Goal: Information Seeking & Learning: Learn about a topic

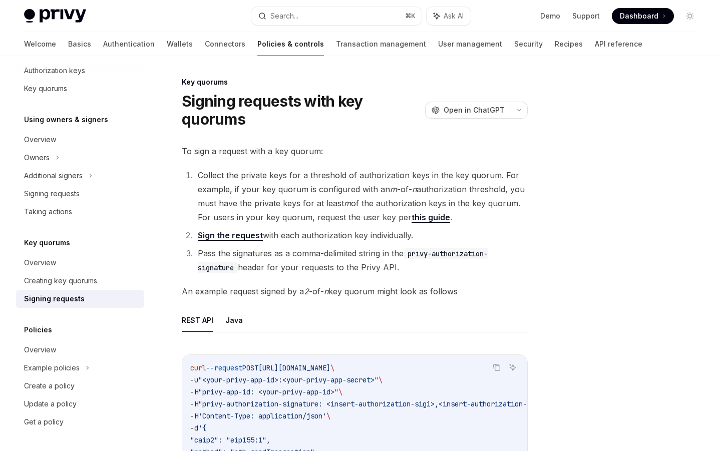
click at [231, 237] on link "Sign the request" at bounding box center [230, 235] width 65 height 11
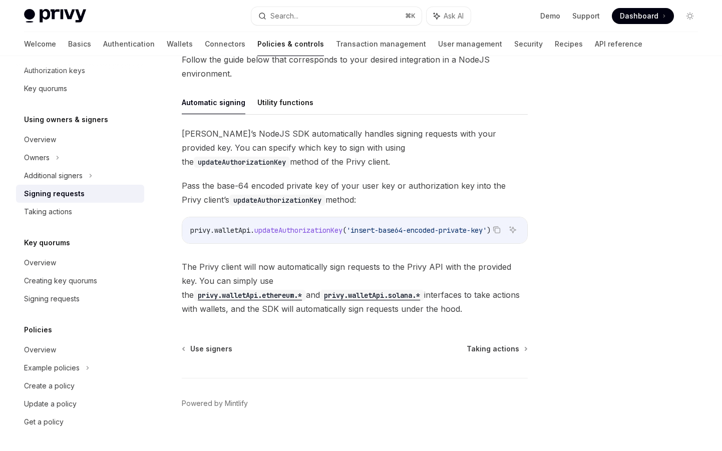
scroll to position [241, 0]
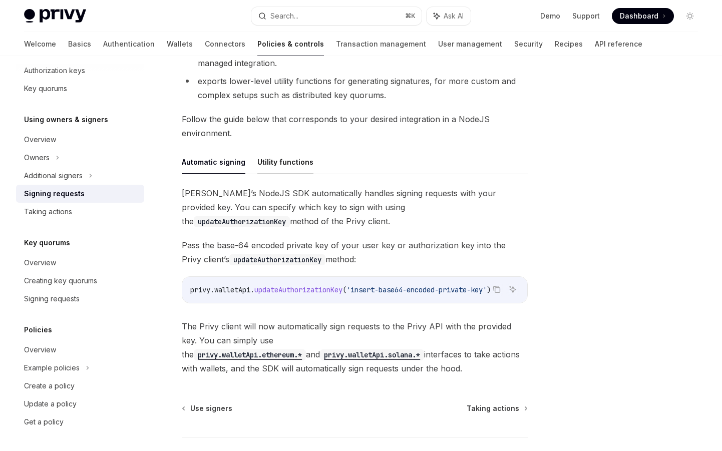
click at [283, 168] on button "Utility functions" at bounding box center [285, 162] width 56 height 24
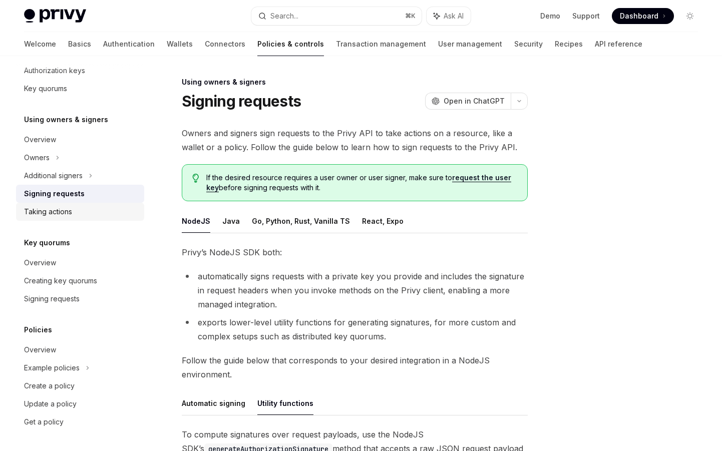
click at [94, 209] on div "Taking actions" at bounding box center [81, 212] width 114 height 12
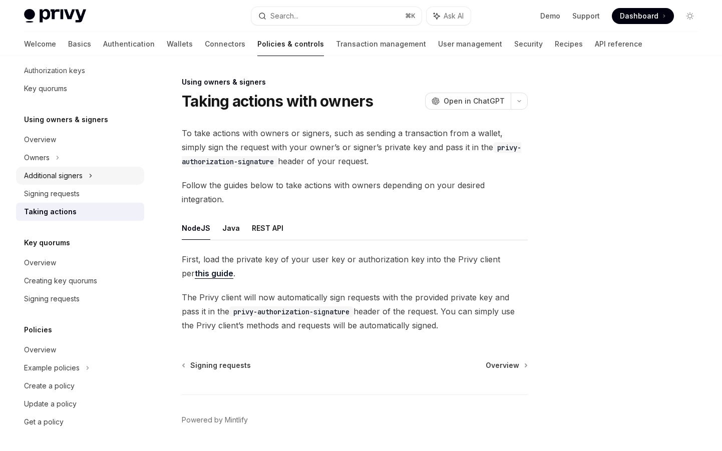
click at [92, 180] on icon at bounding box center [91, 176] width 4 height 12
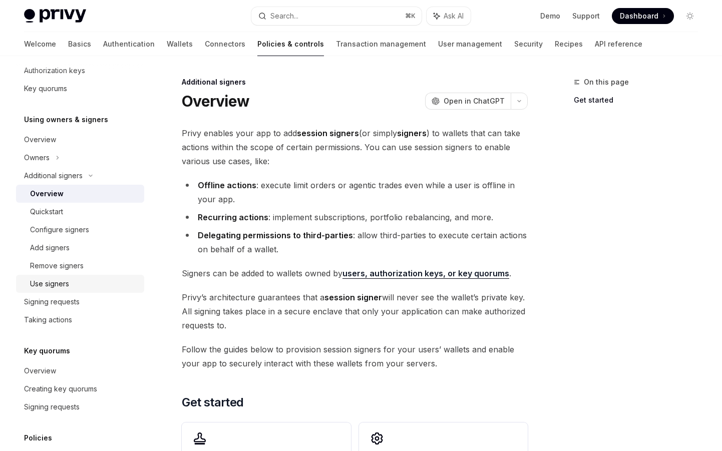
click at [52, 279] on div "Use signers" at bounding box center [49, 284] width 39 height 12
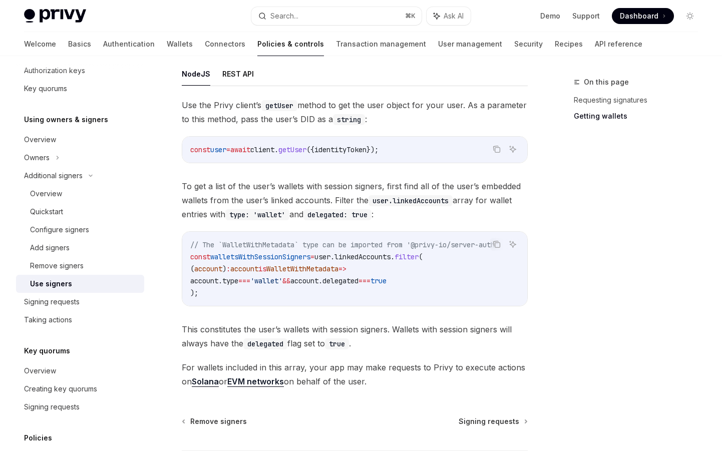
scroll to position [411, 0]
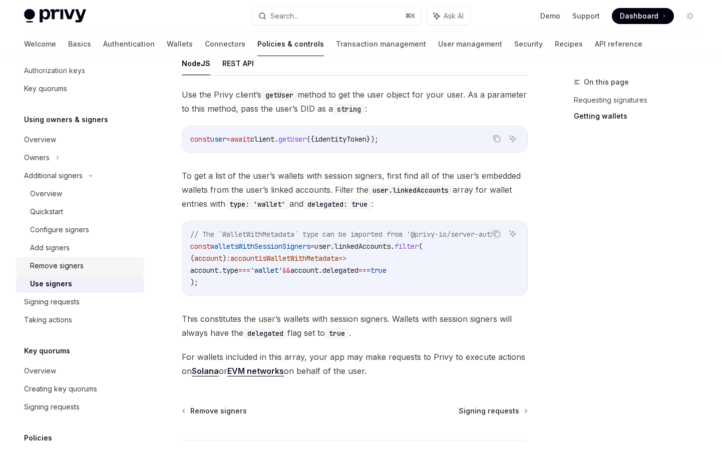
click at [64, 273] on link "Remove signers" at bounding box center [80, 266] width 128 height 18
click at [55, 245] on div "Add signers" at bounding box center [50, 248] width 40 height 12
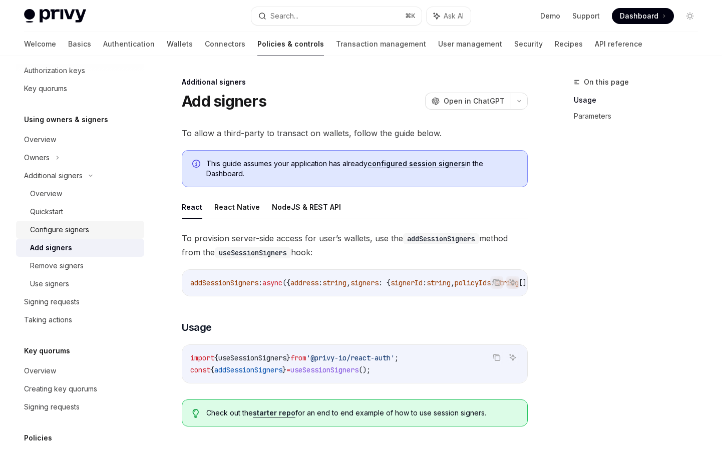
click at [56, 234] on div "Configure signers" at bounding box center [59, 230] width 59 height 12
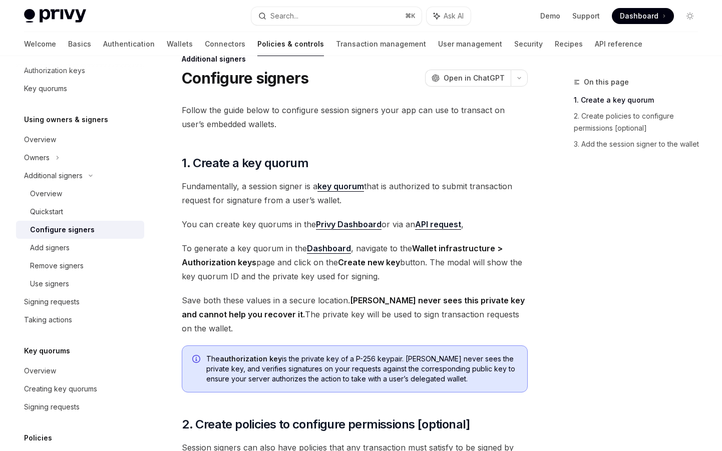
scroll to position [293, 0]
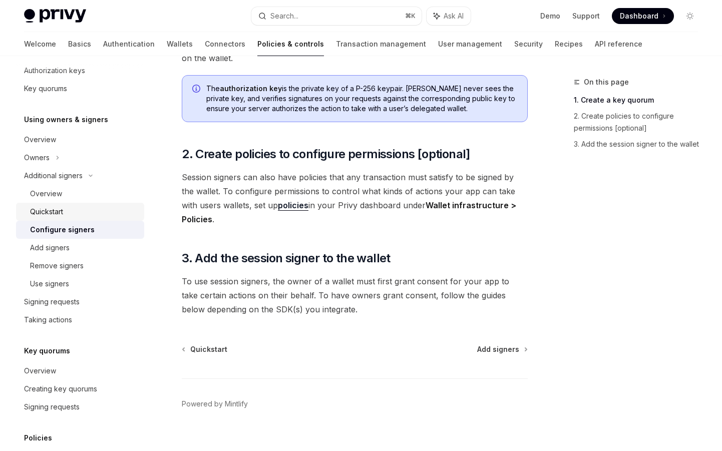
click at [69, 209] on div "Quickstart" at bounding box center [84, 212] width 108 height 12
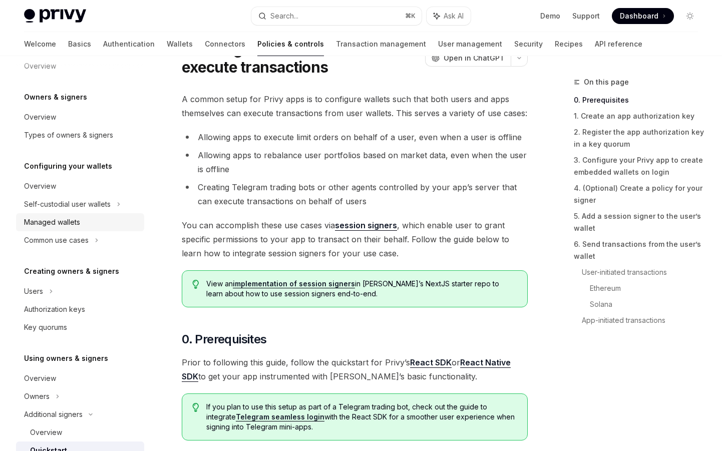
scroll to position [44, 0]
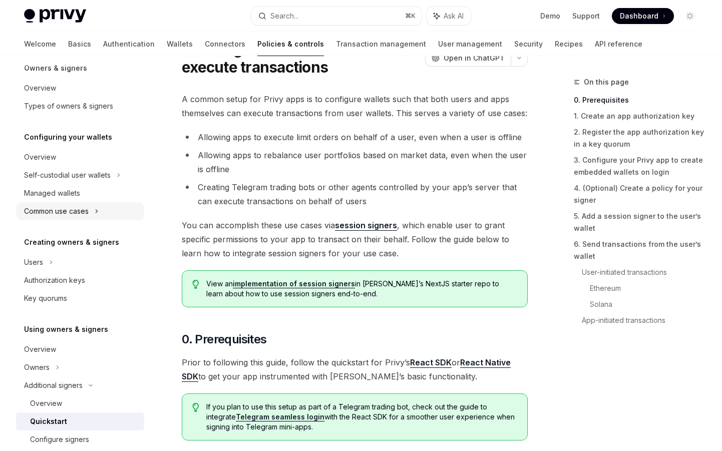
click at [60, 218] on div "Common use cases" at bounding box center [80, 211] width 128 height 18
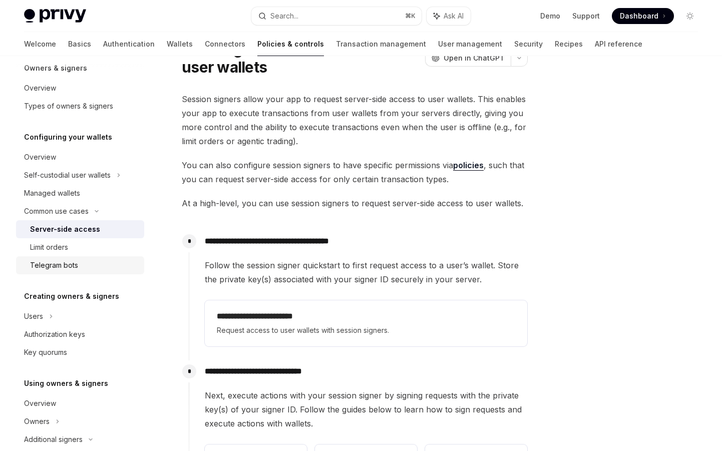
click at [72, 265] on div "Telegram bots" at bounding box center [54, 265] width 48 height 12
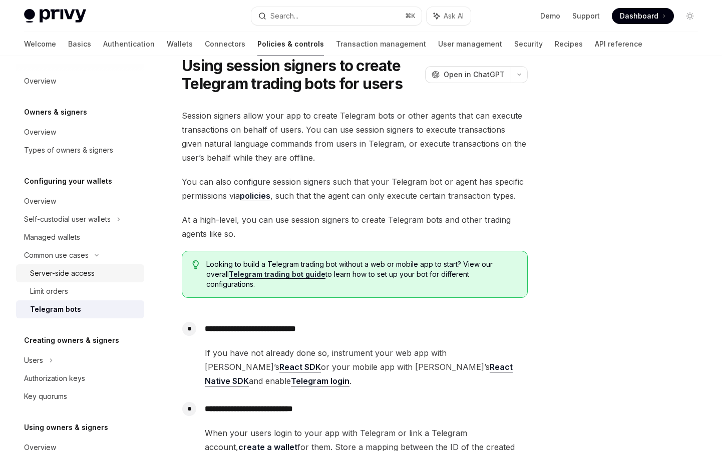
scroll to position [21, 0]
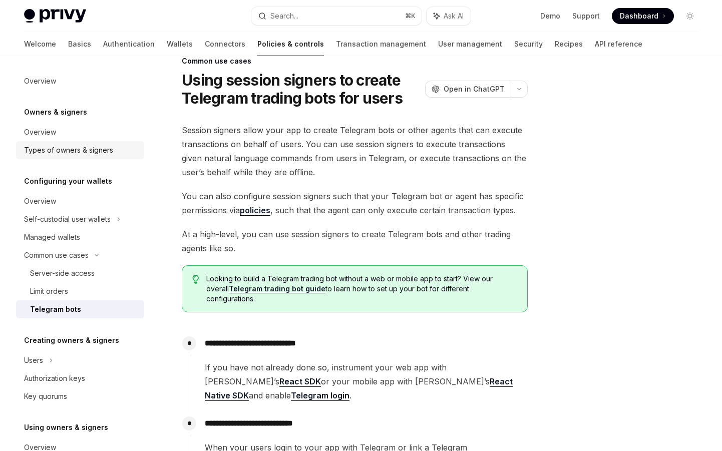
click at [59, 157] on link "Types of owners & signers" at bounding box center [80, 150] width 128 height 18
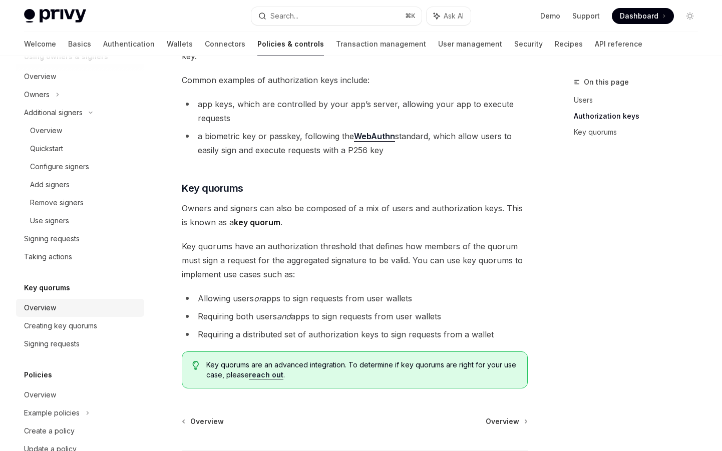
scroll to position [416, 0]
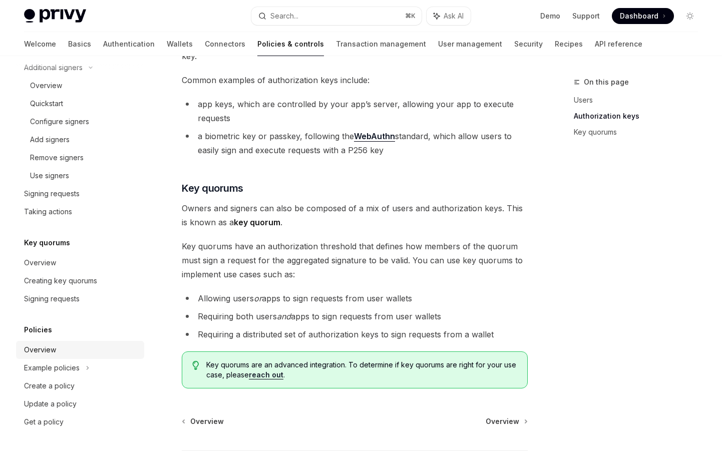
click at [68, 354] on div "Overview" at bounding box center [81, 350] width 114 height 12
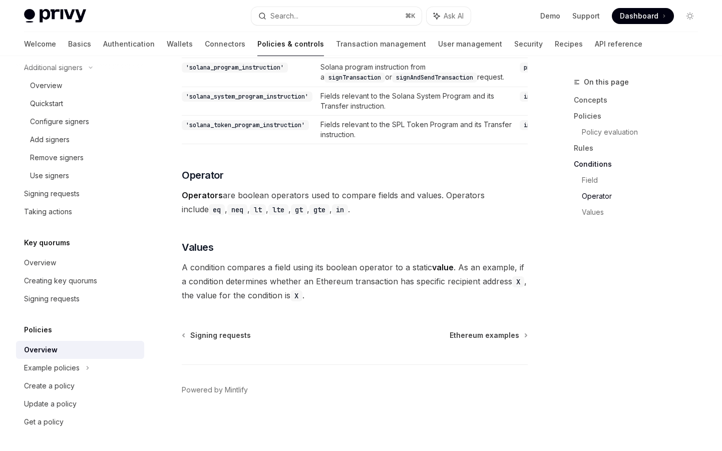
scroll to position [2991, 0]
click at [337, 45] on link "Transaction management" at bounding box center [381, 44] width 90 height 24
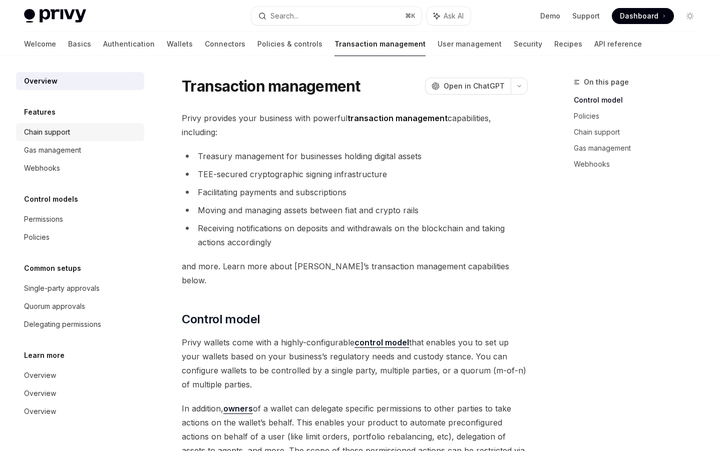
click at [44, 127] on div "Chain support" at bounding box center [47, 132] width 46 height 12
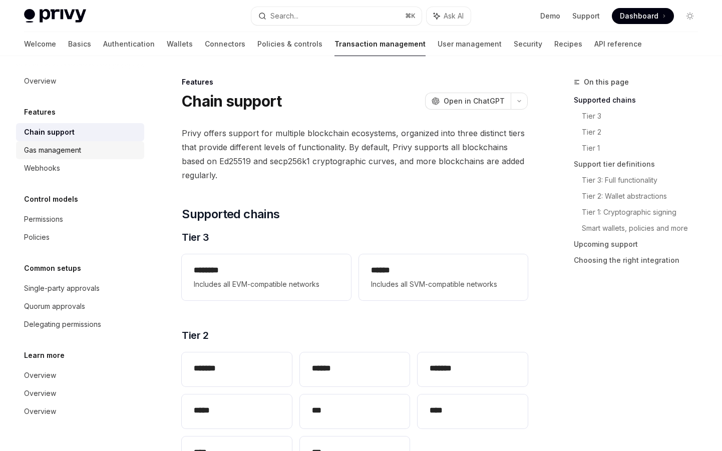
click at [40, 149] on div "Gas management" at bounding box center [52, 150] width 57 height 12
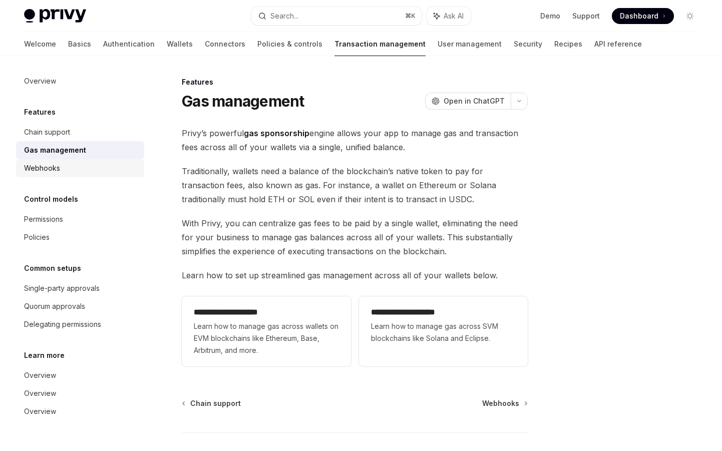
click at [33, 171] on div "Webhooks" at bounding box center [42, 168] width 36 height 12
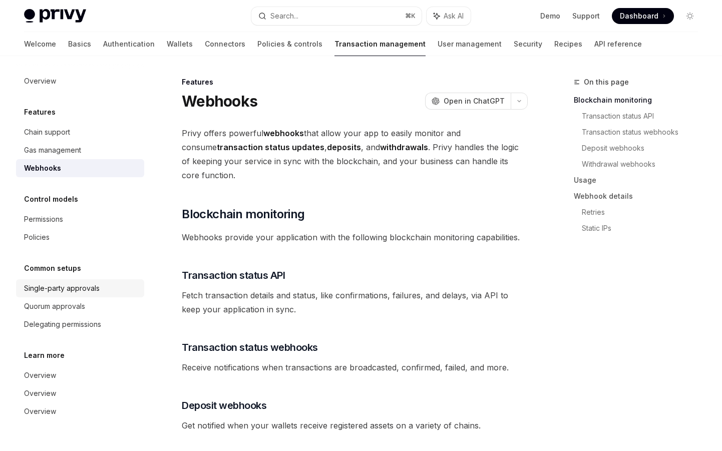
click at [61, 288] on div "Single-party approvals" at bounding box center [62, 288] width 76 height 12
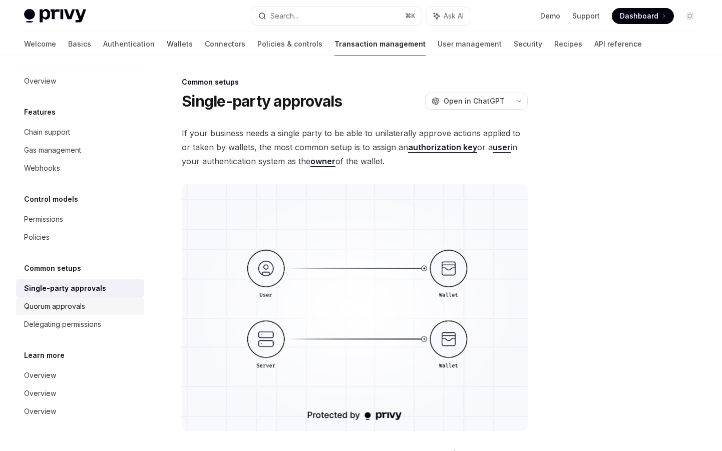
click at [69, 305] on div "Quorum approvals" at bounding box center [54, 306] width 61 height 12
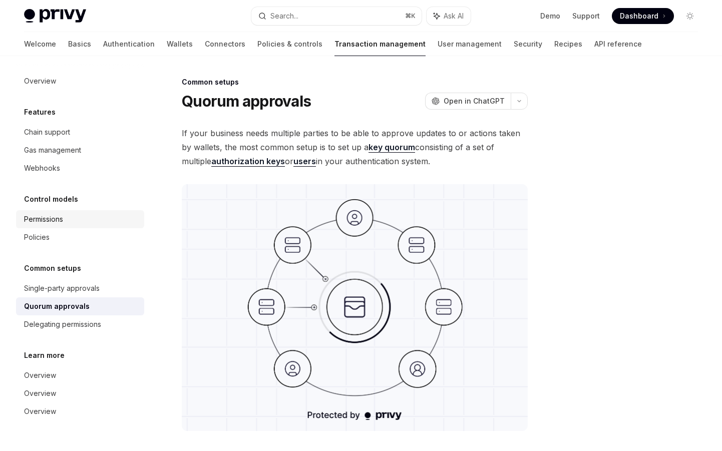
click at [57, 217] on div "Permissions" at bounding box center [43, 219] width 39 height 12
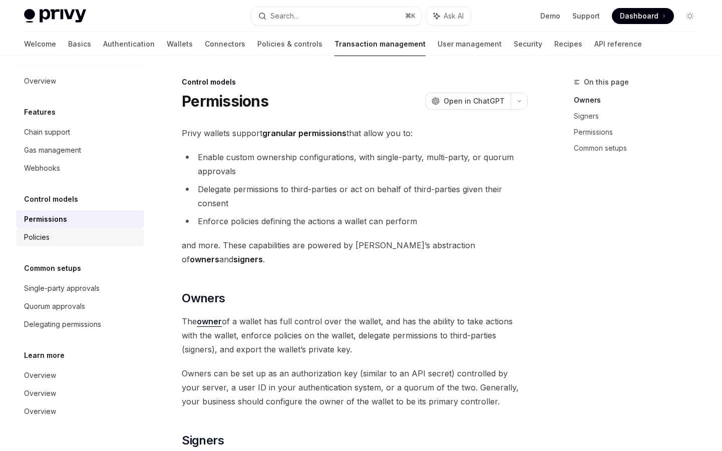
click at [50, 238] on div "Policies" at bounding box center [81, 237] width 114 height 12
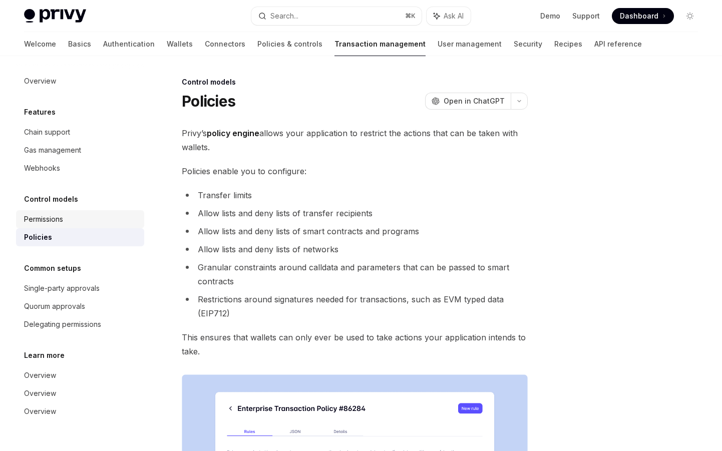
click at [53, 223] on div "Permissions" at bounding box center [43, 219] width 39 height 12
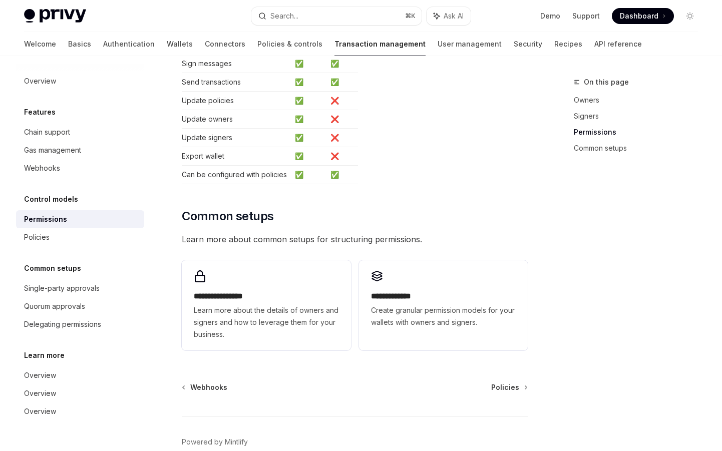
scroll to position [677, 0]
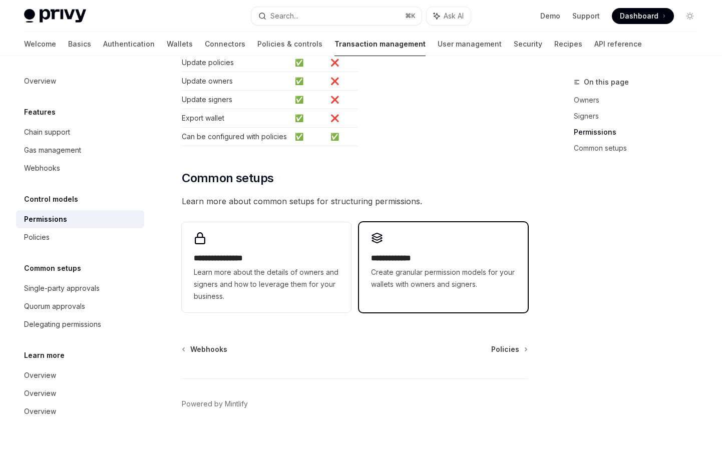
click at [402, 266] on span "Create granular permission models for your wallets with owners and signers." at bounding box center [443, 278] width 145 height 24
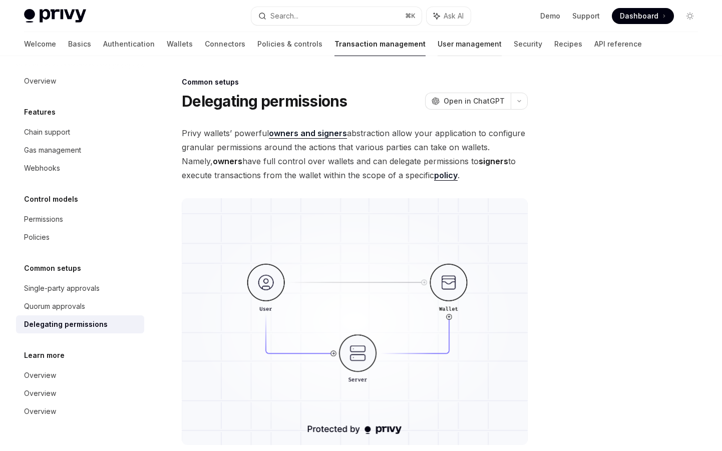
click at [438, 38] on link "User management" at bounding box center [470, 44] width 64 height 24
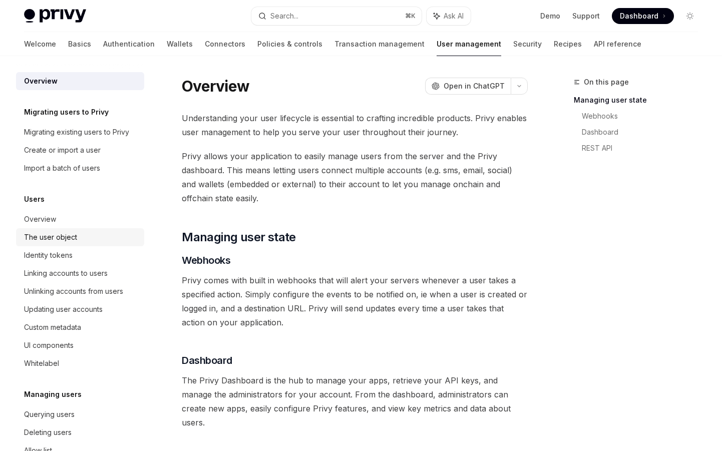
click at [79, 238] on div "The user object" at bounding box center [81, 237] width 114 height 12
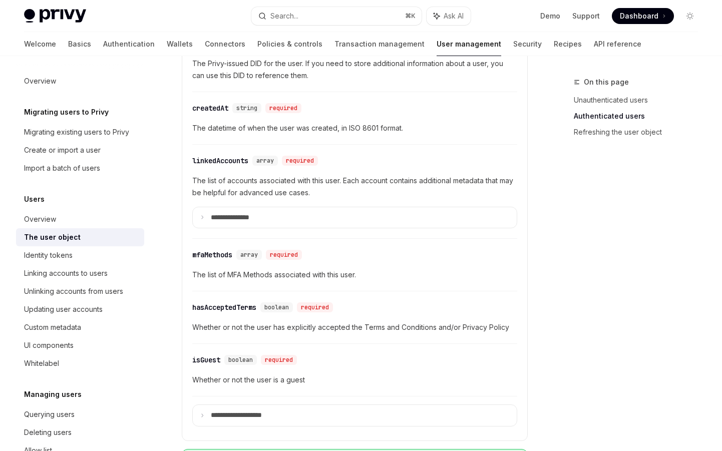
scroll to position [397, 0]
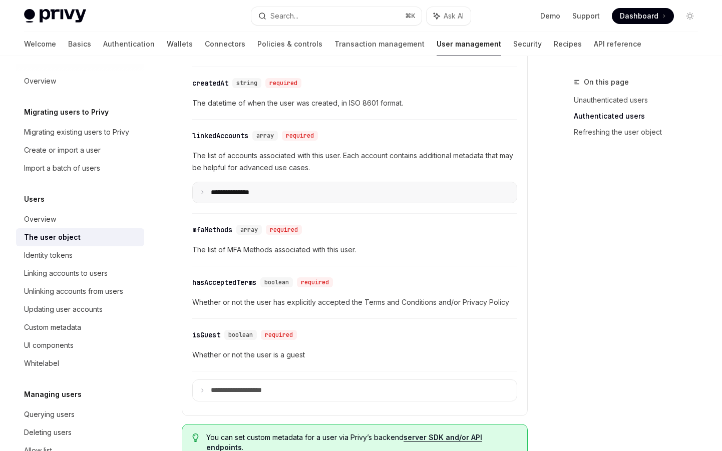
click at [288, 184] on summary "**********" at bounding box center [355, 192] width 324 height 21
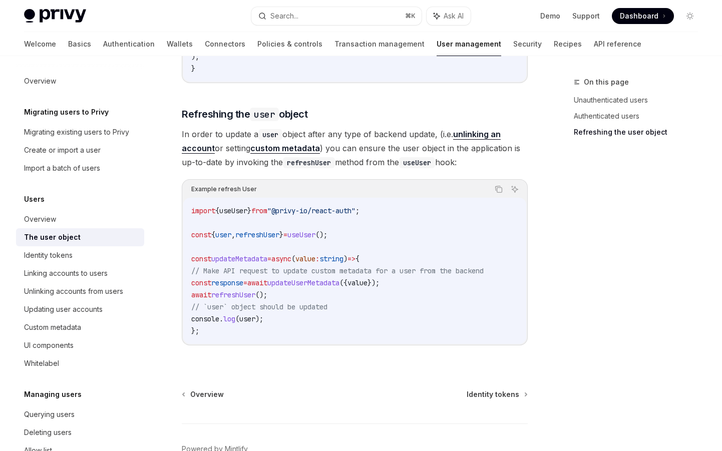
scroll to position [1911, 0]
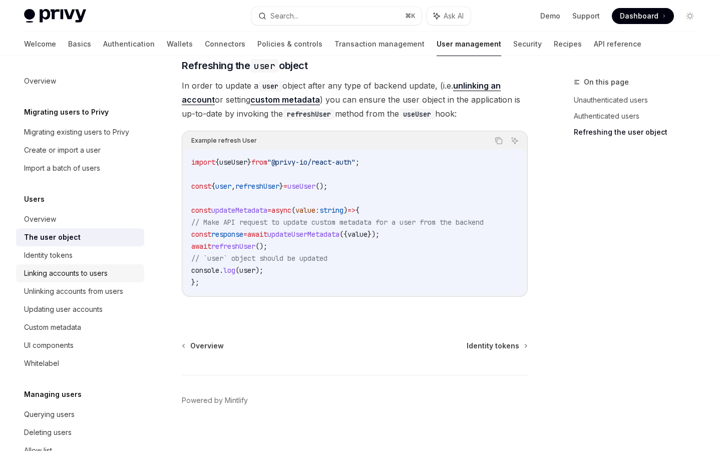
click at [93, 281] on link "Linking accounts to users" at bounding box center [80, 273] width 128 height 18
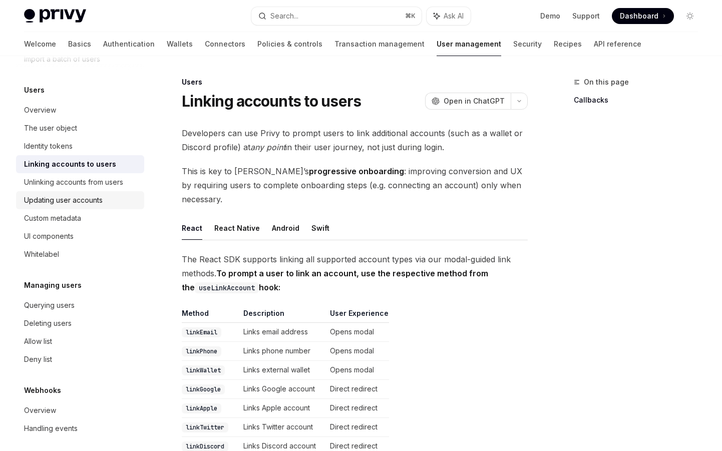
scroll to position [116, 0]
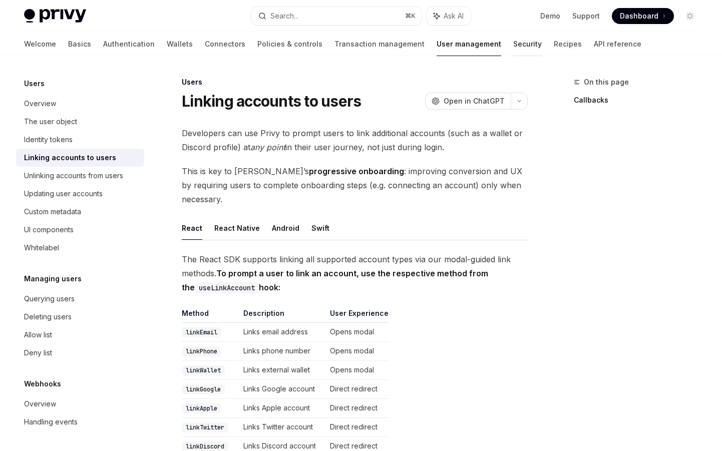
click at [513, 46] on link "Security" at bounding box center [527, 44] width 29 height 24
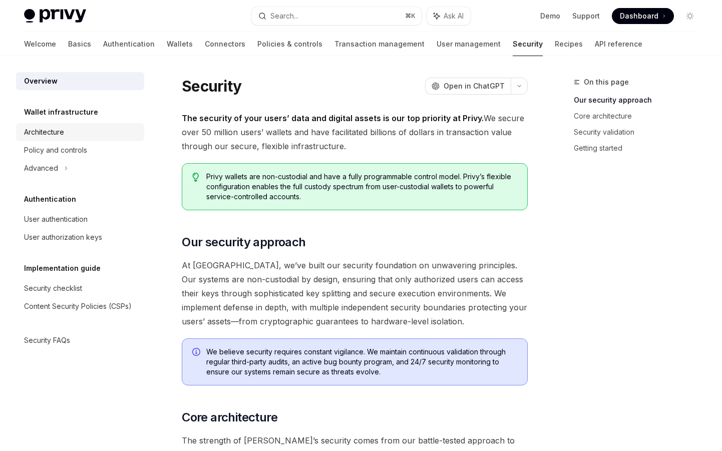
click at [87, 133] on div "Architecture" at bounding box center [81, 132] width 114 height 12
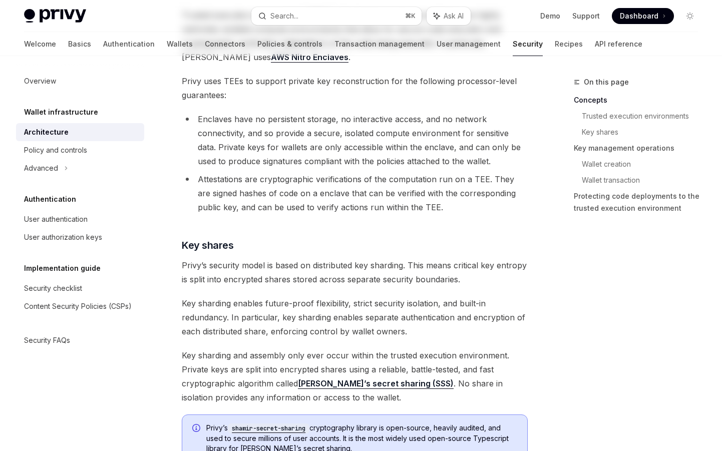
scroll to position [418, 0]
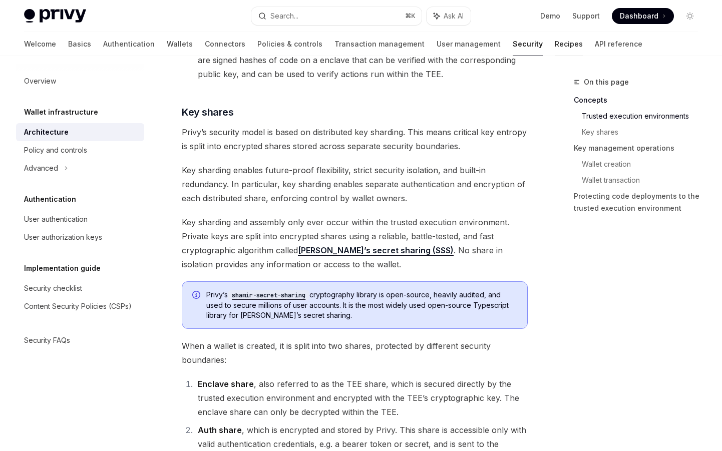
click at [555, 43] on link "Recipes" at bounding box center [569, 44] width 28 height 24
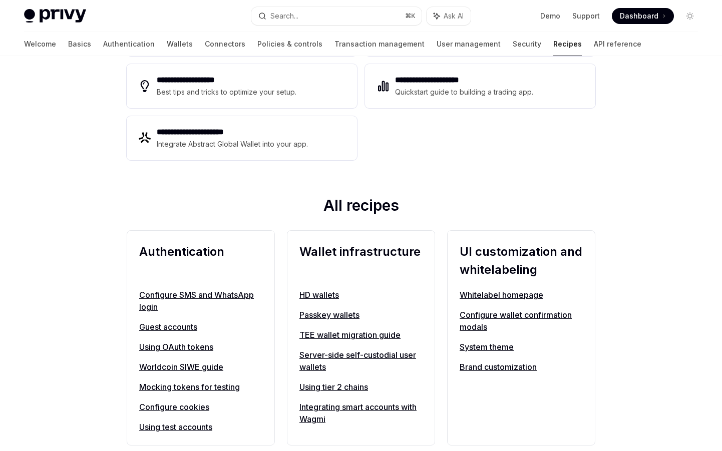
scroll to position [329, 0]
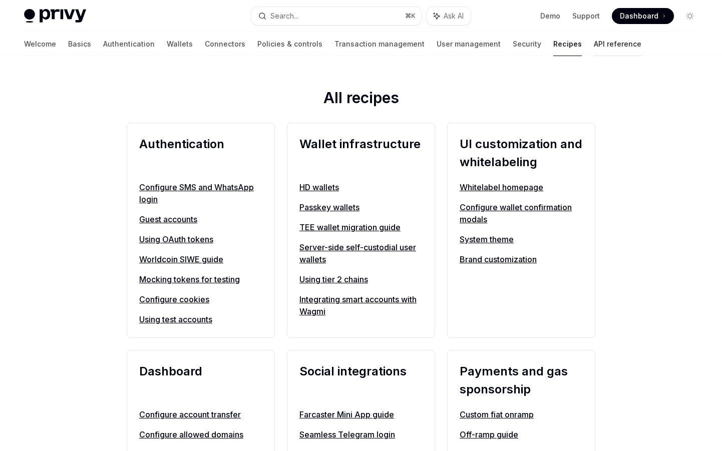
click at [594, 44] on link "API reference" at bounding box center [618, 44] width 48 height 24
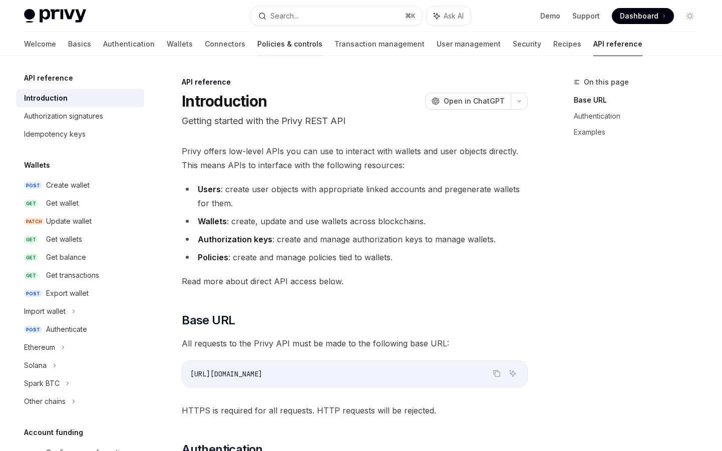
click at [257, 38] on link "Policies & controls" at bounding box center [289, 44] width 65 height 24
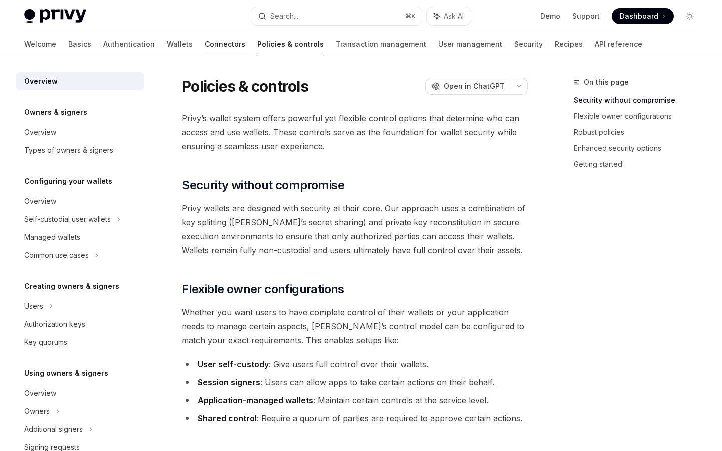
click at [205, 47] on link "Connectors" at bounding box center [225, 44] width 41 height 24
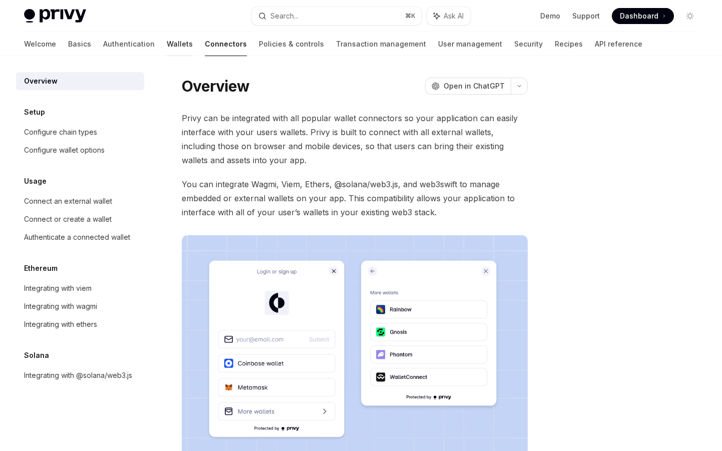
click at [167, 47] on link "Wallets" at bounding box center [180, 44] width 26 height 24
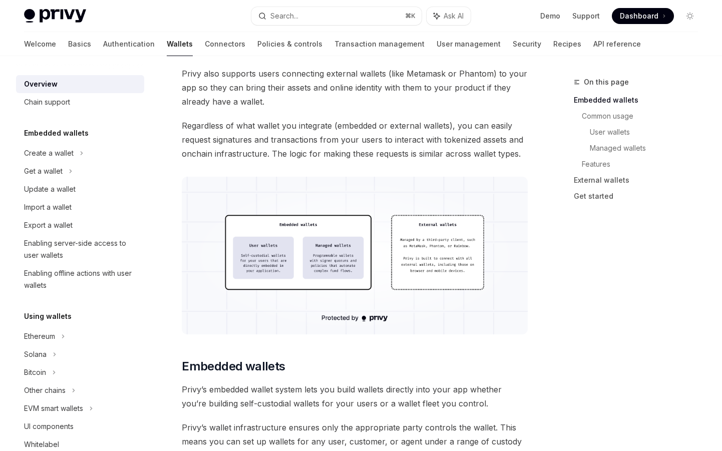
scroll to position [127, 0]
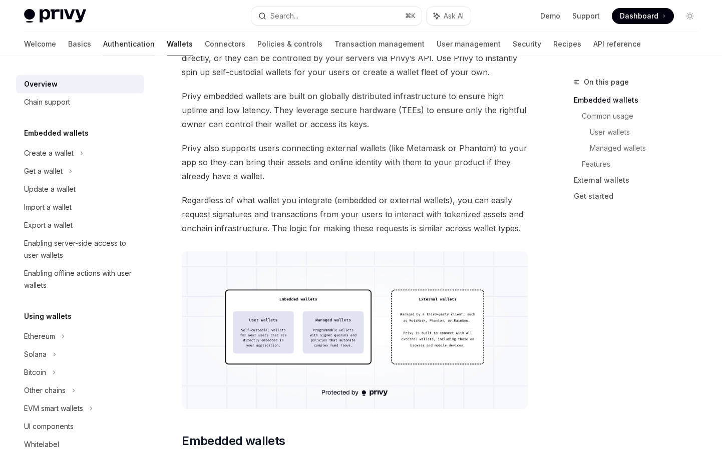
click at [103, 44] on link "Authentication" at bounding box center [129, 44] width 52 height 24
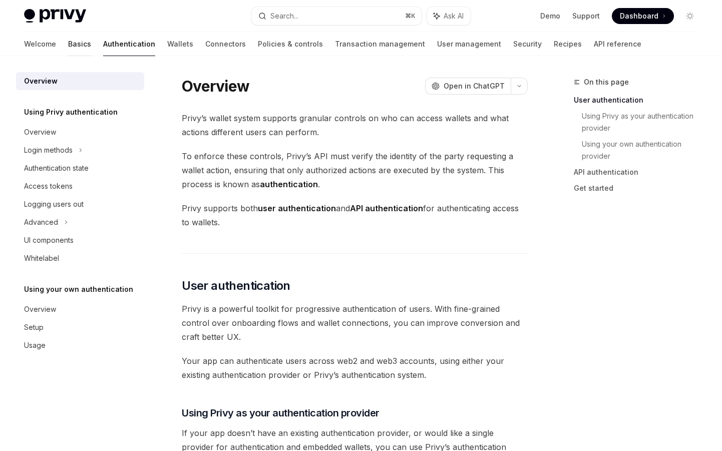
click at [68, 50] on link "Basics" at bounding box center [79, 44] width 23 height 24
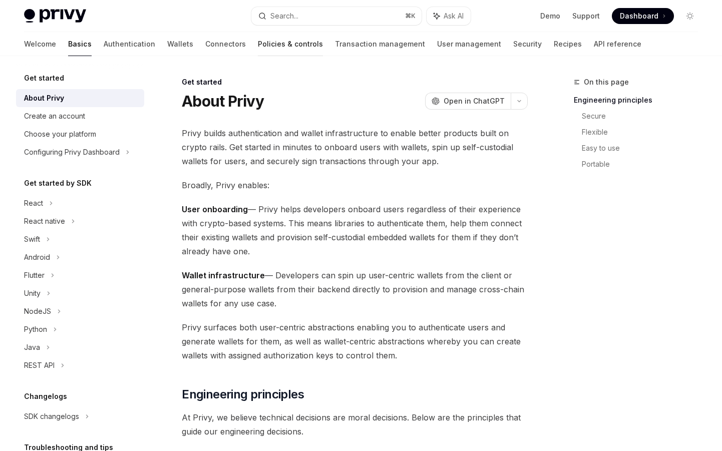
click at [258, 40] on link "Policies & controls" at bounding box center [290, 44] width 65 height 24
type textarea "*"
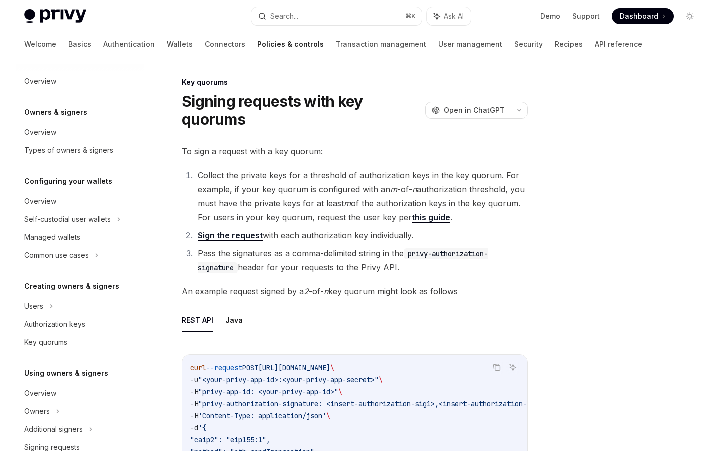
scroll to position [254, 0]
